Goal: Communication & Community: Participate in discussion

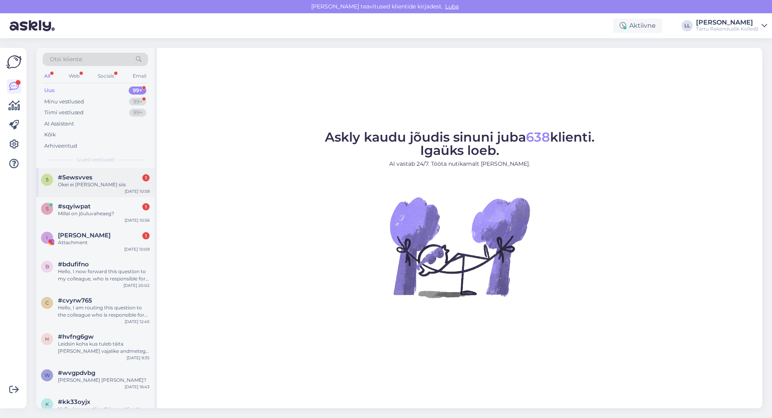
click at [122, 182] on div "Okei ei [PERSON_NAME] siis" at bounding box center [104, 184] width 92 height 7
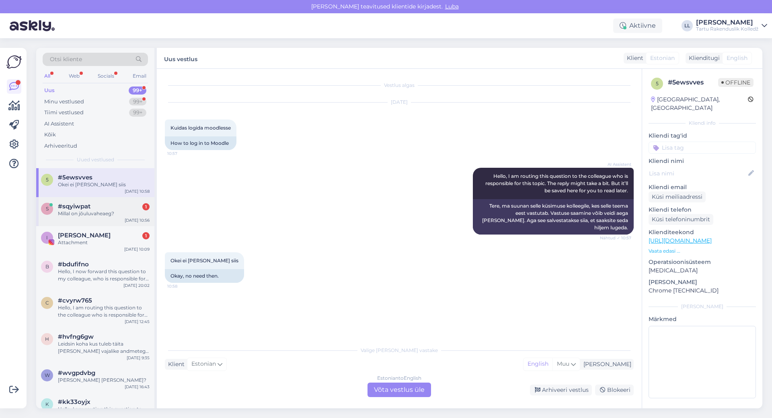
click at [76, 209] on span "#sqyiwpat" at bounding box center [74, 206] width 33 height 7
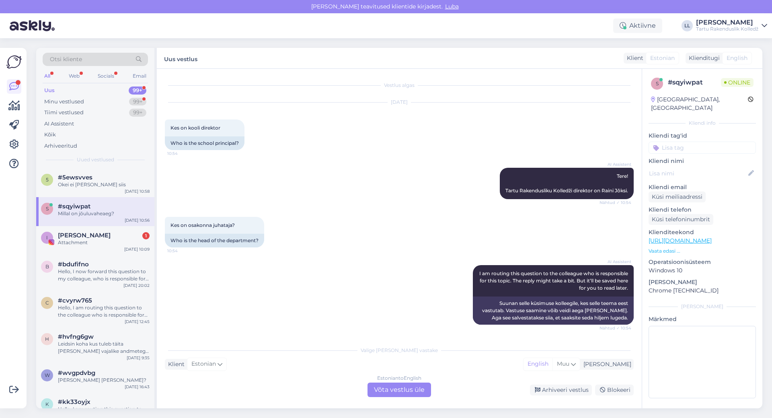
scroll to position [47, 0]
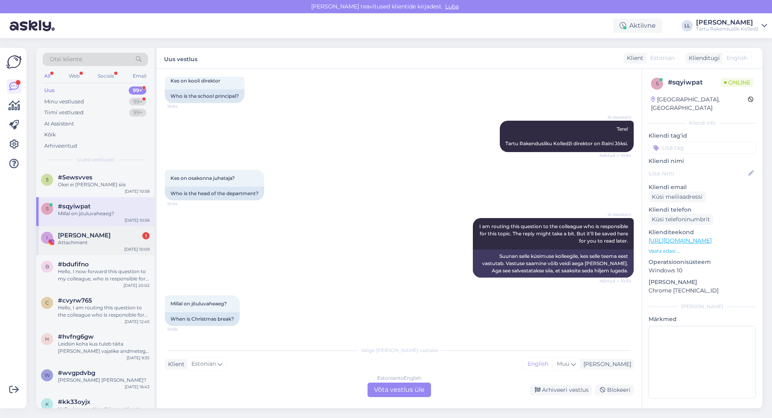
click at [69, 235] on span "[PERSON_NAME]" at bounding box center [84, 235] width 53 height 7
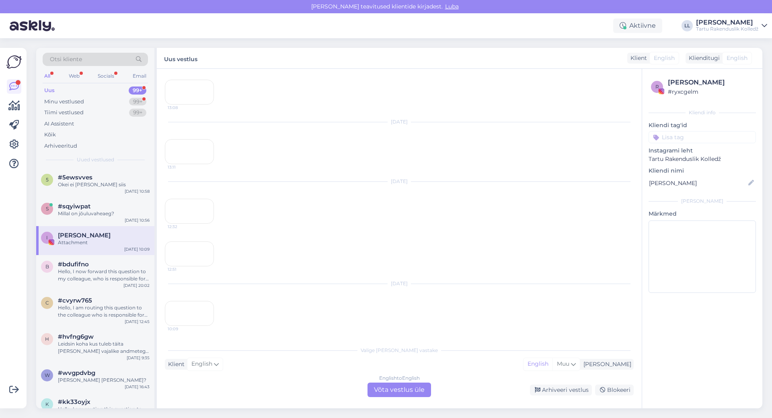
scroll to position [678, 0]
click at [69, 217] on div "s #sqyiwpat Millal on jõuluvaheaeg? Sep 8 10:56" at bounding box center [95, 211] width 118 height 29
